Goal: Task Accomplishment & Management: Complete application form

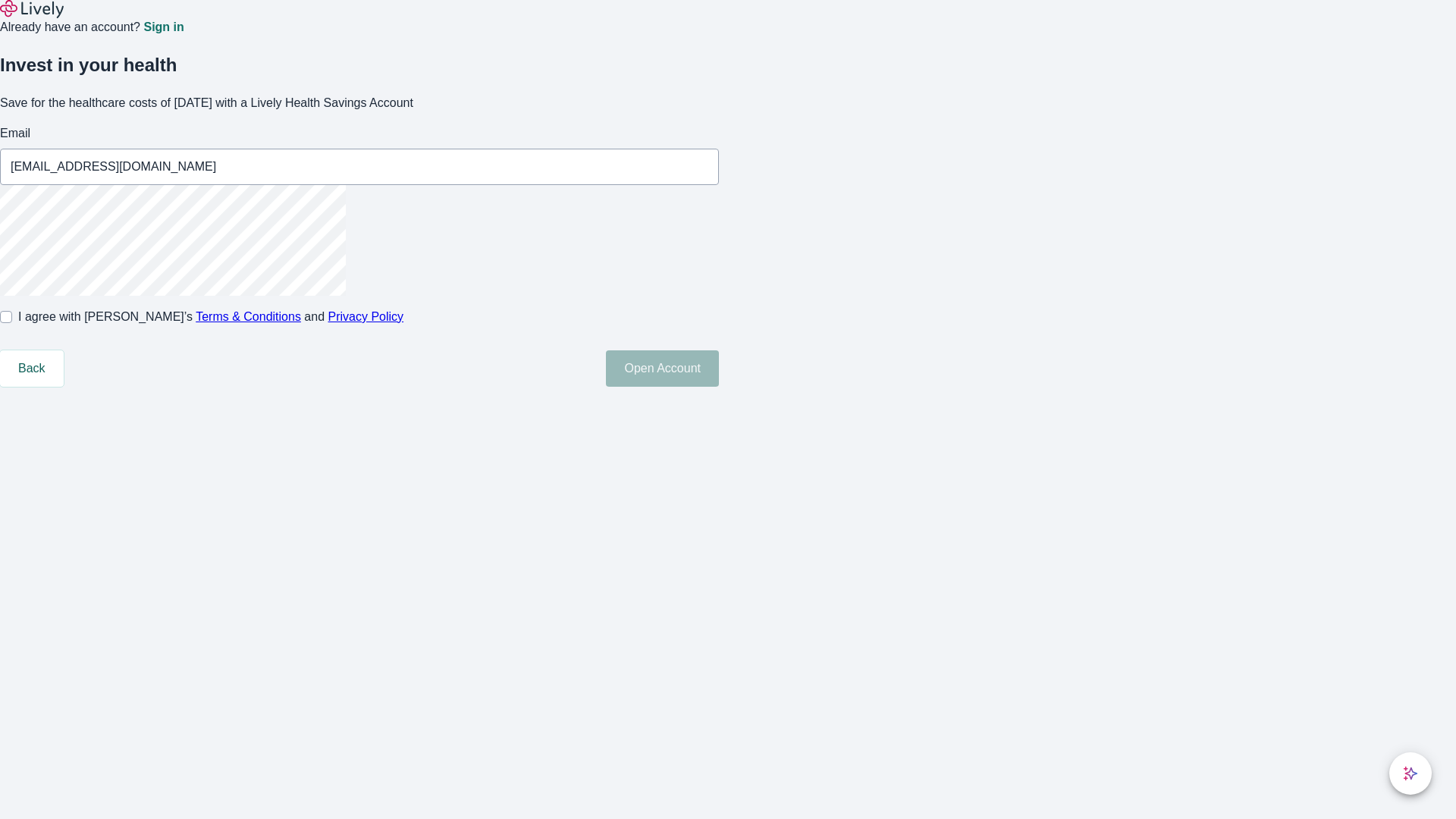
click at [12, 323] on input "I agree with Lively’s Terms & Conditions and Privacy Policy" at bounding box center [5, 316] width 12 height 12
checkbox input "true"
click at [719, 386] on button "Open Account" at bounding box center [662, 368] width 113 height 36
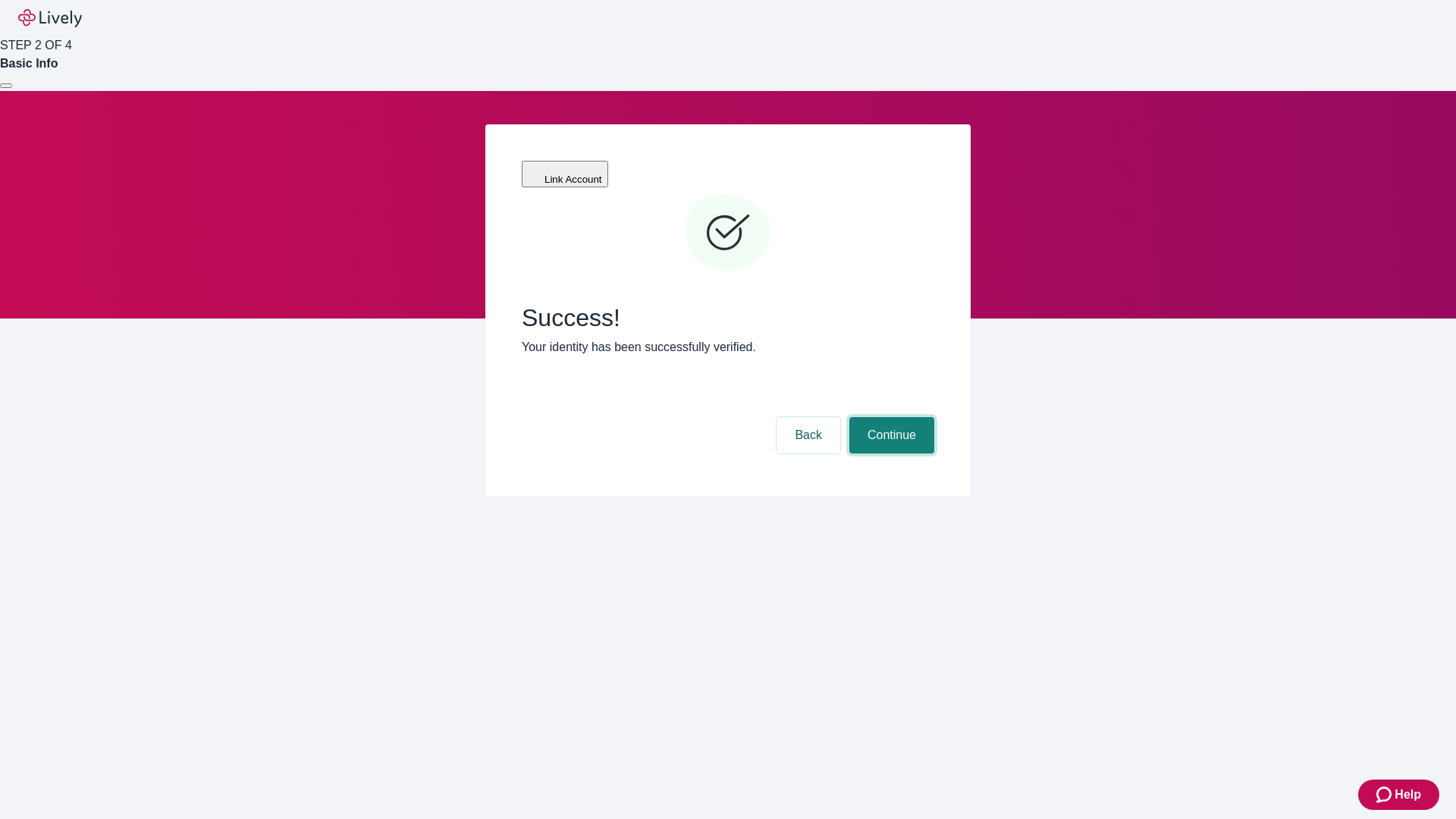
click at [890, 417] on button "Continue" at bounding box center [891, 435] width 85 height 36
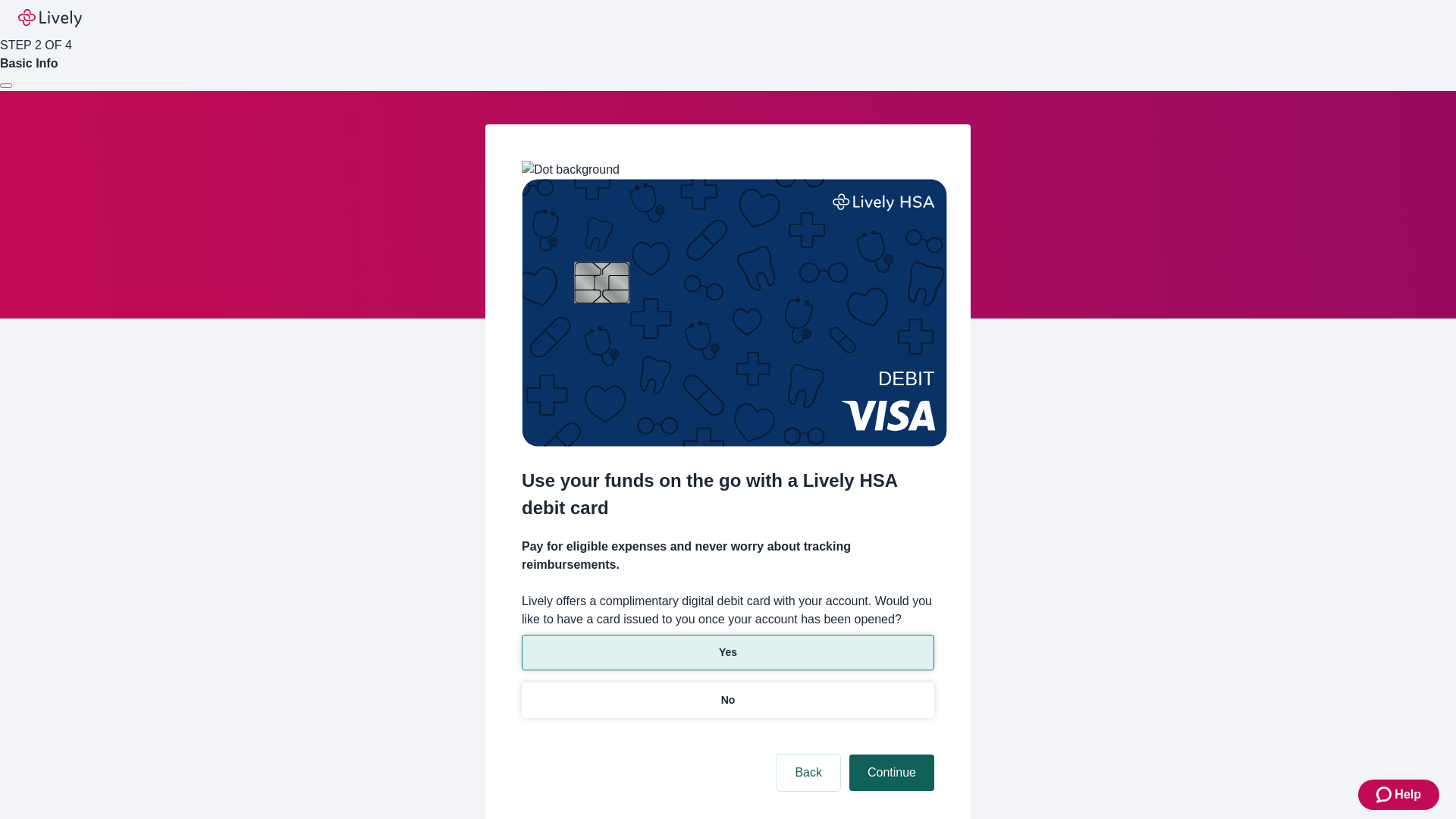
click at [727, 645] on p "Yes" at bounding box center [728, 653] width 18 height 16
click at [890, 754] on button "Continue" at bounding box center [891, 772] width 85 height 36
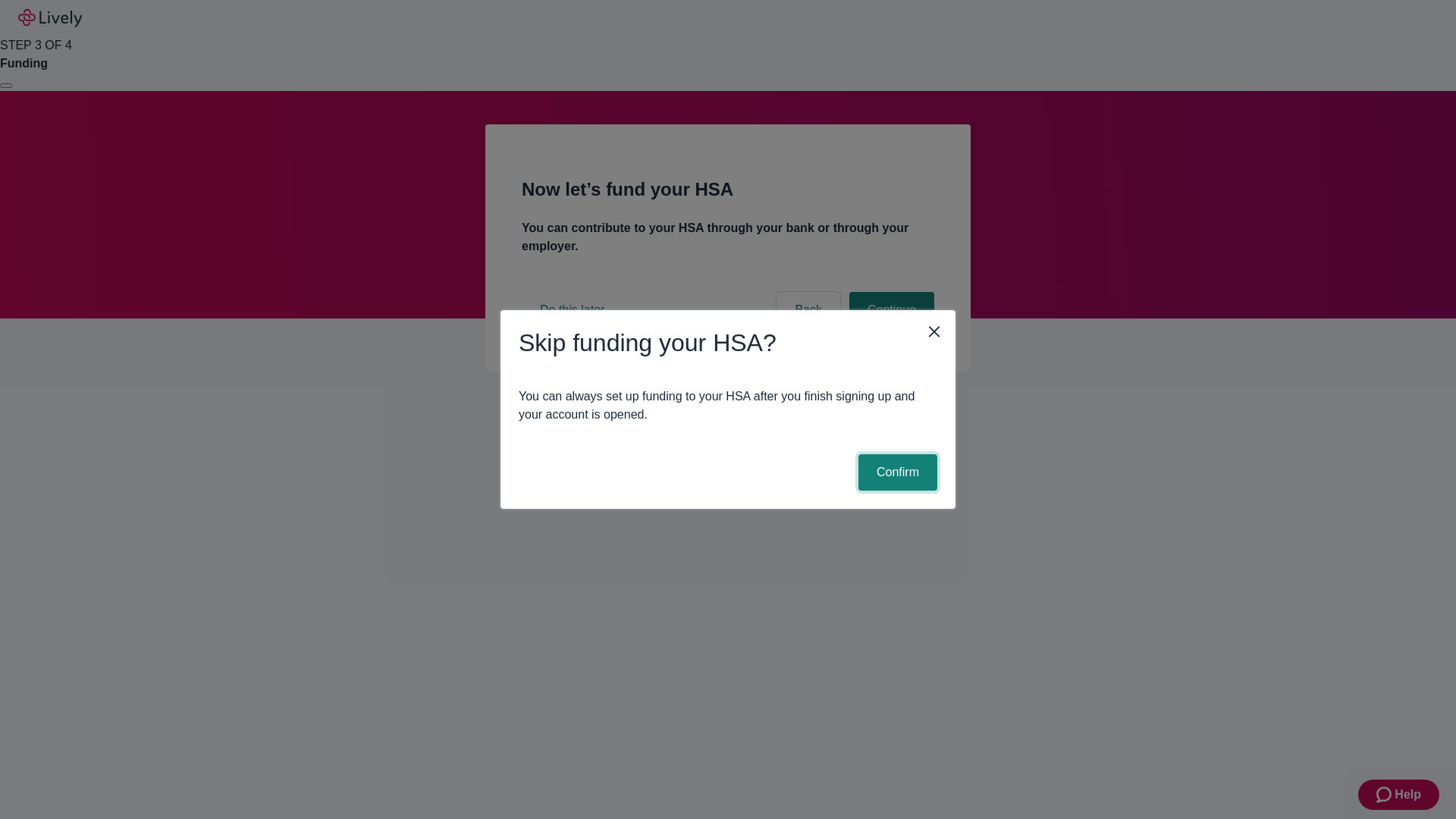
click at [896, 472] on button "Confirm" at bounding box center [897, 472] width 79 height 36
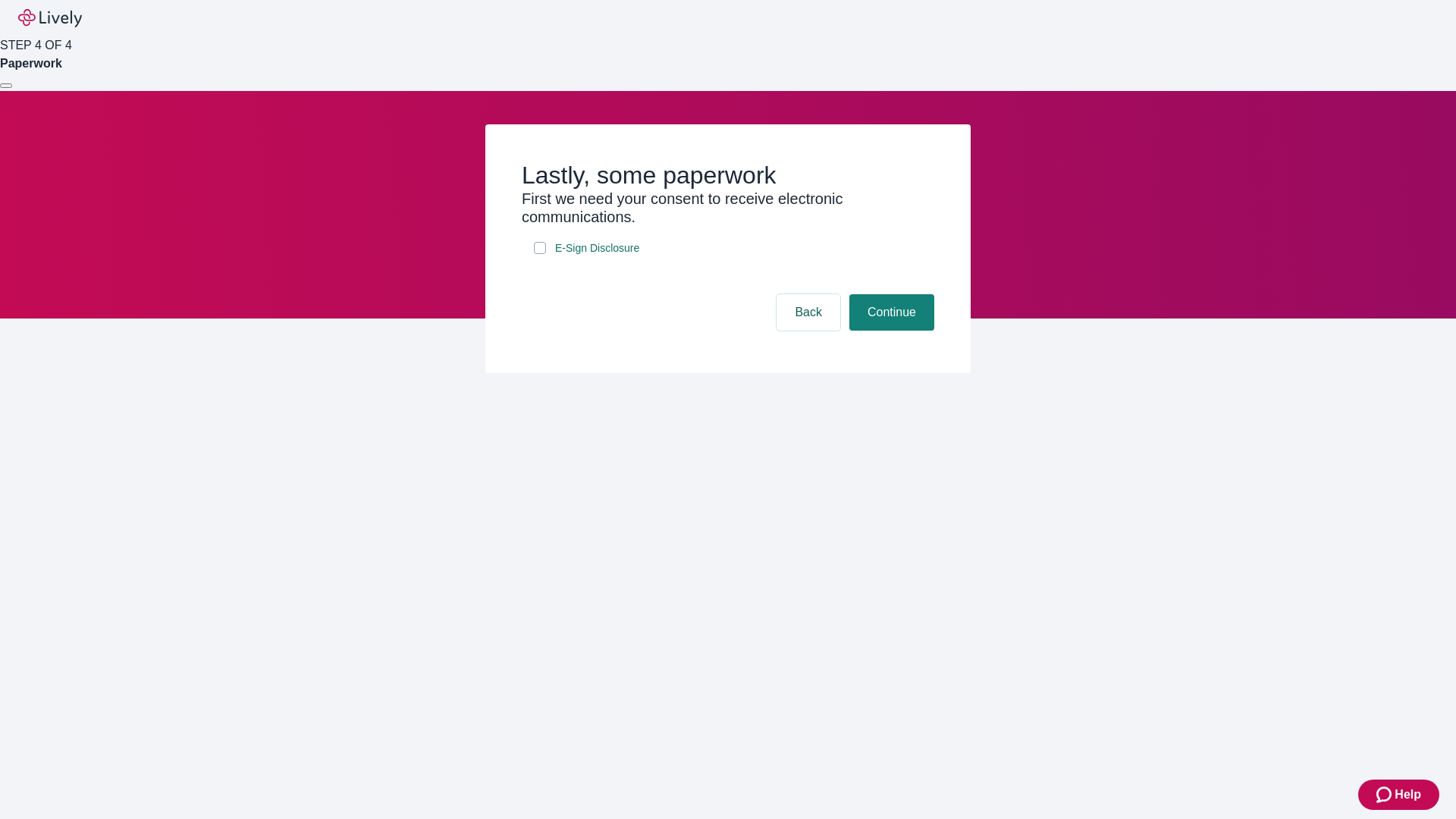
click at [540, 254] on input "E-Sign Disclosure" at bounding box center [539, 247] width 12 height 12
checkbox input "true"
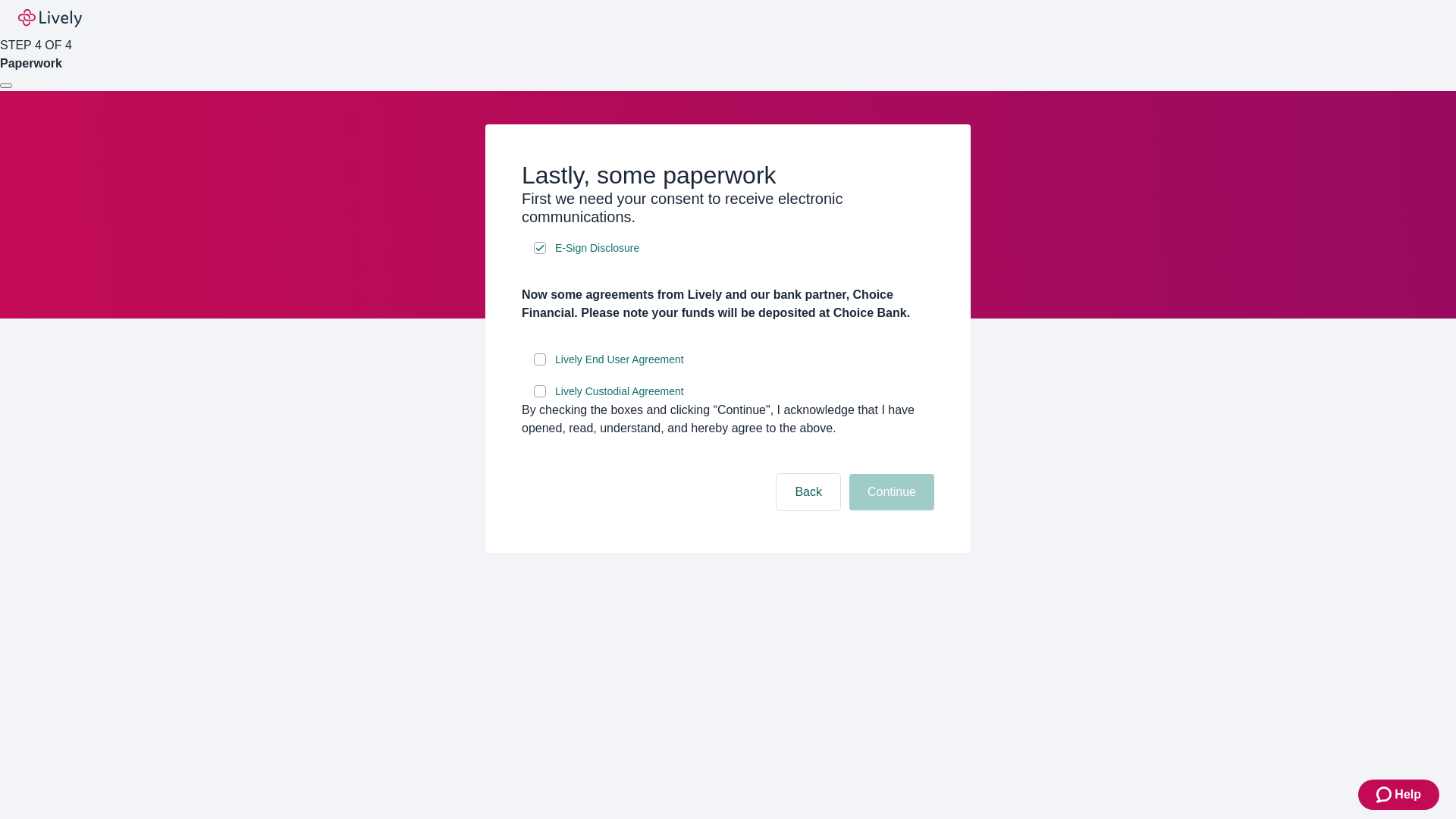
click at [540, 366] on input "Lively End User Agreement" at bounding box center [539, 358] width 12 height 12
checkbox input "true"
click at [540, 397] on input "Lively Custodial Agreement" at bounding box center [539, 391] width 12 height 12
checkbox input "true"
click at [890, 510] on button "Continue" at bounding box center [891, 492] width 85 height 36
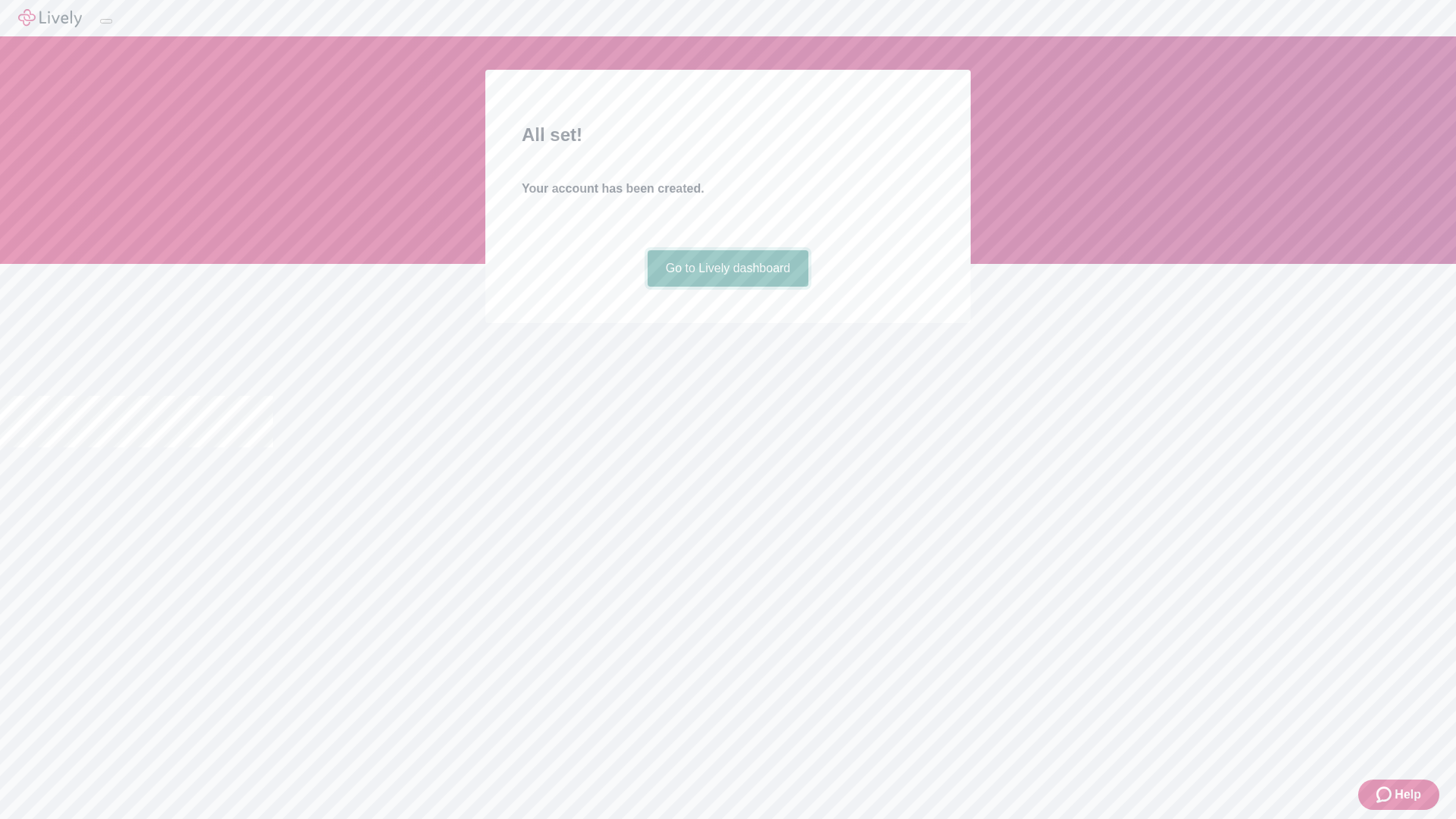
click at [727, 286] on link "Go to Lively dashboard" at bounding box center [728, 268] width 162 height 36
